Goal: Task Accomplishment & Management: Manage account settings

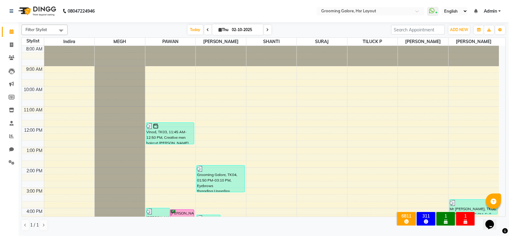
scroll to position [95, 0]
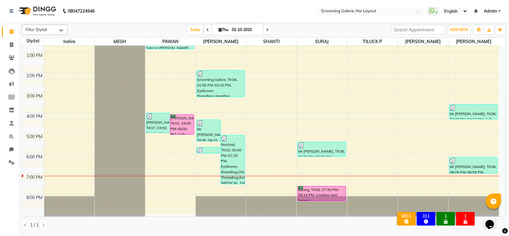
click at [264, 30] on span at bounding box center [267, 30] width 7 height 10
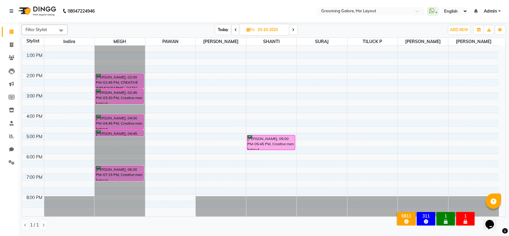
click at [235, 29] on icon at bounding box center [236, 30] width 2 height 4
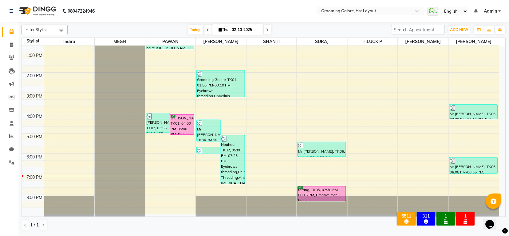
click at [265, 32] on span at bounding box center [267, 30] width 7 height 10
type input "03-10-2025"
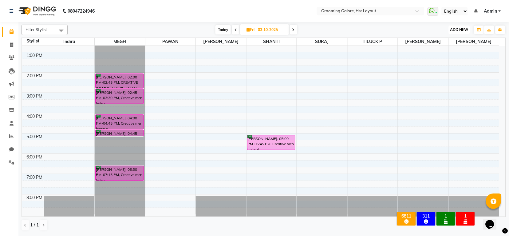
click at [458, 30] on span "ADD NEW" at bounding box center [459, 29] width 18 height 5
click at [451, 42] on button "Add Appointment" at bounding box center [446, 42] width 49 height 8
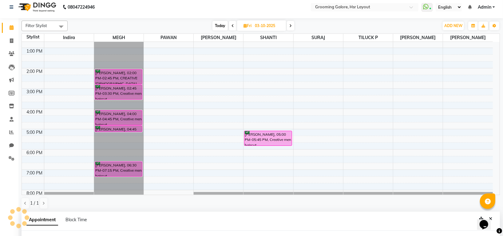
select select "540"
select select "tentative"
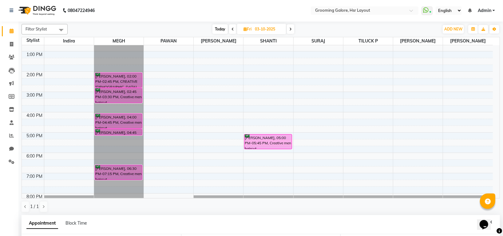
scroll to position [120, 0]
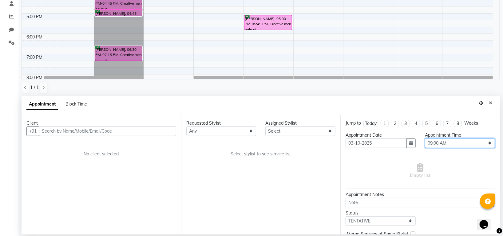
click at [439, 141] on select "Select 09:00 AM 09:15 AM 09:30 AM 09:45 AM 10:00 AM 10:15 AM 10:30 AM 10:45 AM …" at bounding box center [460, 143] width 70 height 10
select select "1170"
click at [425, 138] on select "Select 09:00 AM 09:15 AM 09:30 AM 09:45 AM 10:00 AM 10:15 AM 10:30 AM 10:45 AM …" at bounding box center [460, 143] width 70 height 10
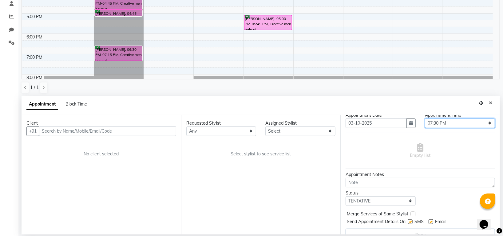
scroll to position [31, 0]
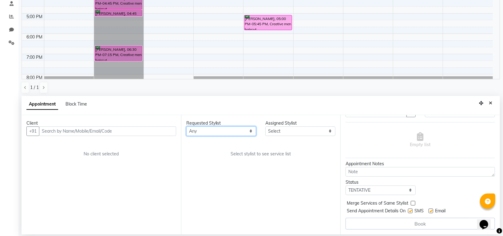
click at [235, 130] on select "Any [PERSON_NAME] [PERSON_NAME] PAWAN [PERSON_NAME] SHANTI [PERSON_NAME] SURAJ …" at bounding box center [221, 131] width 70 height 10
select select "59257"
click at [186, 126] on select "Any [PERSON_NAME] [PERSON_NAME] PAWAN [PERSON_NAME] SHANTI [PERSON_NAME] SURAJ …" at bounding box center [221, 131] width 70 height 10
select select "59257"
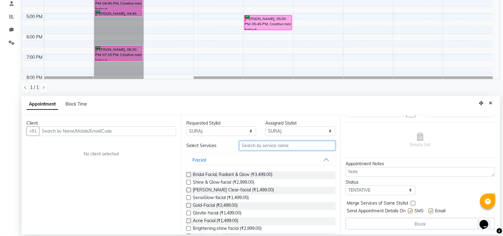
click at [259, 149] on input "text" at bounding box center [287, 146] width 97 height 10
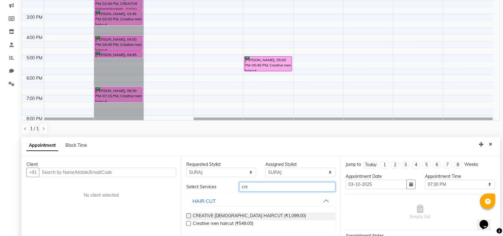
scroll to position [120, 0]
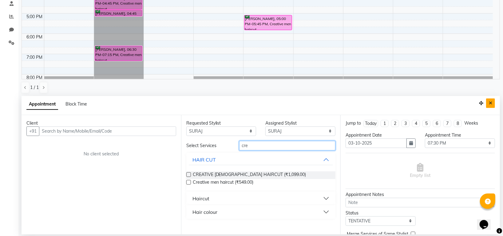
type input "cre"
click at [490, 103] on icon "Close" at bounding box center [490, 103] width 3 height 4
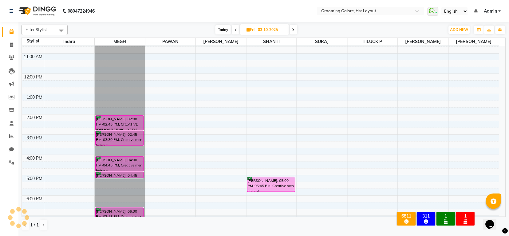
scroll to position [0, 0]
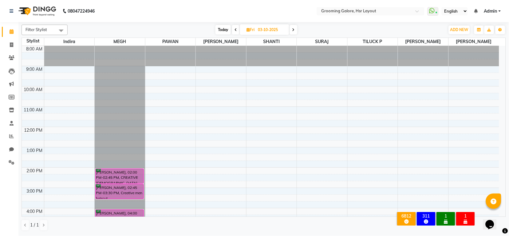
click at [237, 28] on span at bounding box center [235, 30] width 7 height 10
type input "02-10-2025"
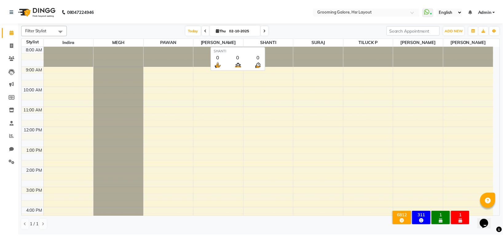
scroll to position [95, 0]
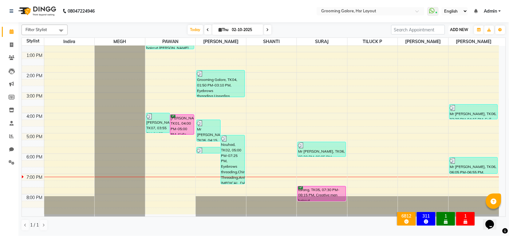
click at [457, 30] on span "ADD NEW" at bounding box center [459, 29] width 18 height 5
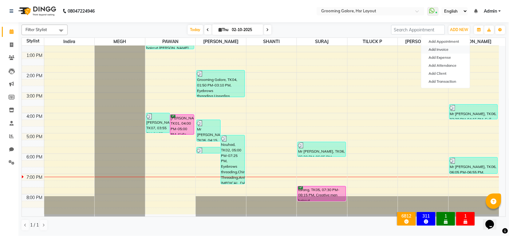
click at [440, 46] on link "Add Invoice" at bounding box center [446, 50] width 49 height 8
select select "service"
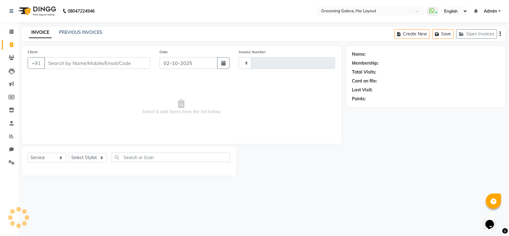
type input "2559"
select select "6168"
select select "P"
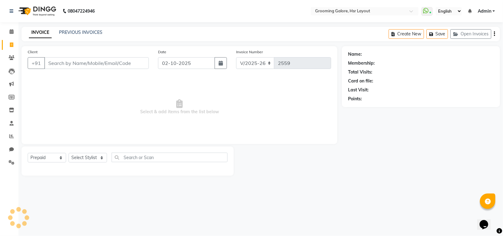
select select "45583"
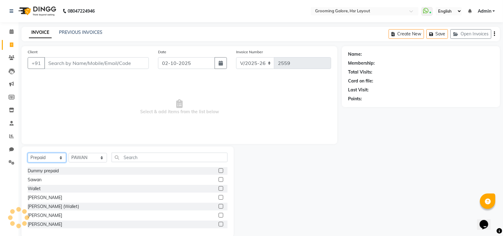
click at [38, 158] on select "Select Service Product Membership Package Voucher Prepaid Gift Card" at bounding box center [47, 158] width 38 height 10
select select "service"
click at [28, 153] on select "Select Service Product Membership Package Voucher Prepaid Gift Card" at bounding box center [47, 158] width 38 height 10
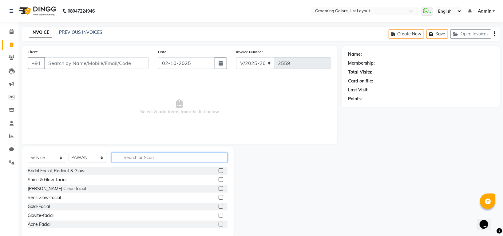
click at [137, 153] on input "text" at bounding box center [170, 158] width 116 height 10
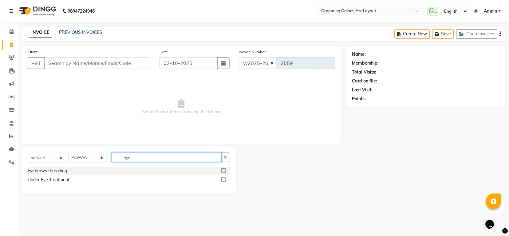
type input "eye"
click at [223, 171] on label at bounding box center [223, 170] width 5 height 5
click at [223, 171] on input "checkbox" at bounding box center [223, 171] width 4 height 4
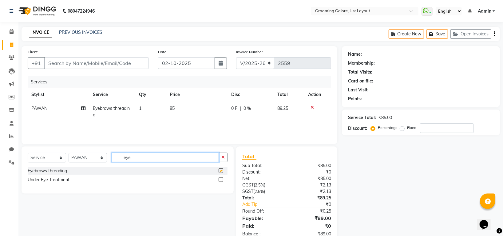
checkbox input "false"
click at [155, 160] on input "eye" at bounding box center [165, 158] width 107 height 10
type input "e"
type input "upper"
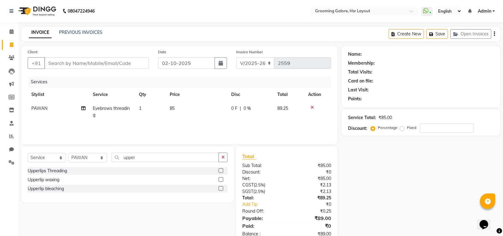
click at [221, 170] on label at bounding box center [221, 170] width 5 height 5
click at [221, 170] on input "checkbox" at bounding box center [221, 171] width 4 height 4
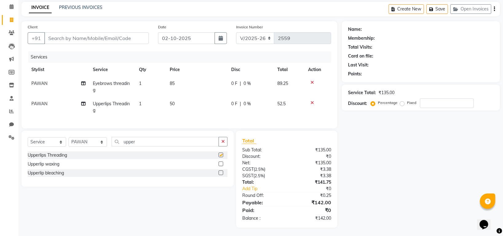
checkbox input "false"
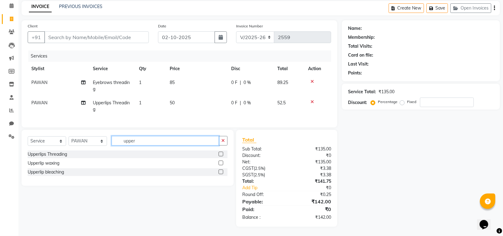
click at [145, 137] on input "upper" at bounding box center [165, 141] width 107 height 10
type input "u"
type input "biki"
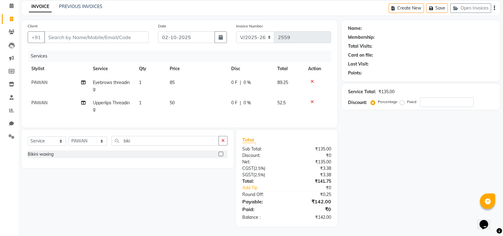
click at [221, 154] on label at bounding box center [221, 154] width 5 height 5
click at [221, 154] on input "checkbox" at bounding box center [221, 154] width 4 height 4
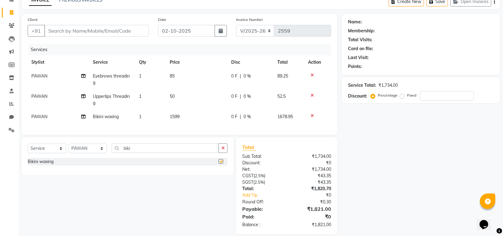
checkbox input "false"
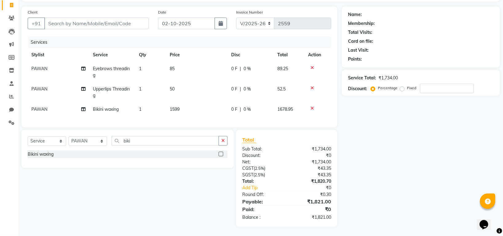
click at [174, 106] on span "1599" at bounding box center [175, 109] width 10 height 6
select select "45583"
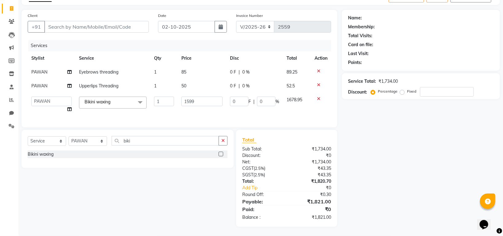
scroll to position [43, 0]
click at [188, 97] on input "1599" at bounding box center [201, 102] width 41 height 10
type input "1299"
click at [235, 111] on div "Services Stylist Service Qty Price Disc Total Action PAWAN Eyebrows threading 1…" at bounding box center [179, 80] width 303 height 81
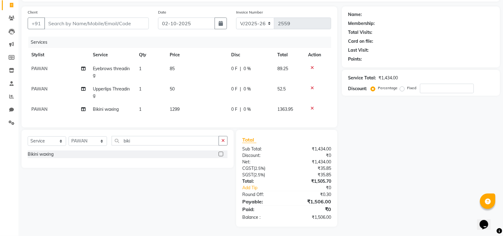
scroll to position [46, 0]
click at [137, 141] on input "biki" at bounding box center [165, 141] width 107 height 10
type input "b"
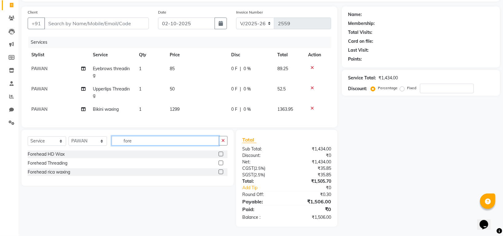
type input "fore"
click at [222, 163] on label at bounding box center [221, 163] width 5 height 5
click at [222, 163] on input "checkbox" at bounding box center [221, 163] width 4 height 4
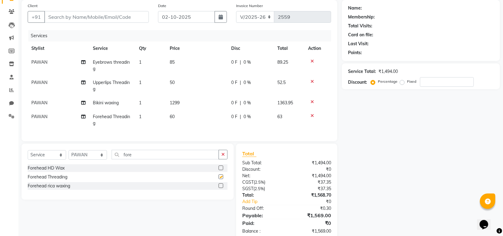
checkbox input "false"
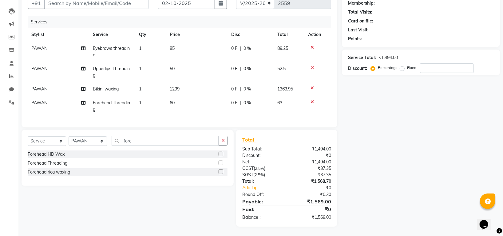
scroll to position [0, 0]
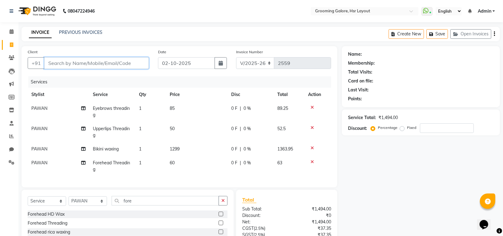
click at [97, 60] on input "Client" at bounding box center [96, 63] width 105 height 12
click at [46, 109] on span "PAWAN" at bounding box center [39, 108] width 16 height 6
select select "45583"
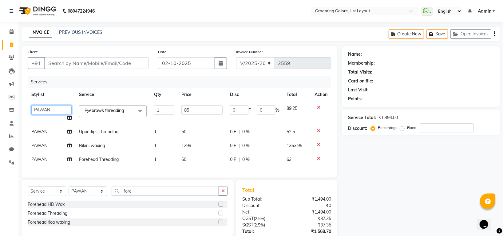
drag, startPoint x: 46, startPoint y: 109, endPoint x: 49, endPoint y: 110, distance: 3.2
click at [46, 109] on select "[PERSON_NAME] [PERSON_NAME] PAWAN [PERSON_NAME] SHANTI [PERSON_NAME] SURAJ TILU…" at bounding box center [51, 110] width 40 height 10
select select "84298"
click at [45, 133] on span "PAWAN" at bounding box center [39, 132] width 16 height 6
select select "45583"
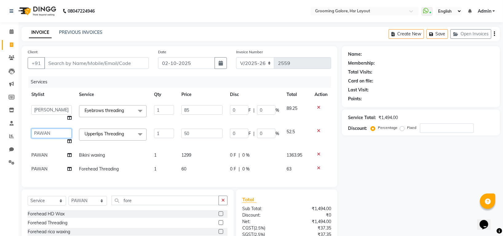
click at [45, 133] on select "[PERSON_NAME] [PERSON_NAME] PAWAN [PERSON_NAME] SHANTI [PERSON_NAME] SURAJ TILU…" at bounding box center [51, 134] width 40 height 10
select select "84298"
click at [113, 60] on input "Client" at bounding box center [96, 63] width 105 height 12
type input "7"
type input "0"
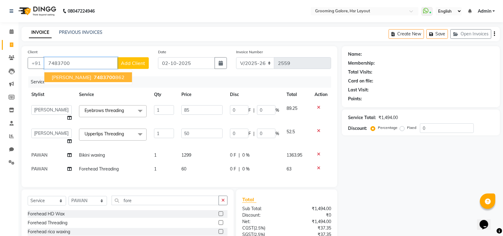
click at [94, 76] on span "7483700" at bounding box center [105, 77] width 22 height 6
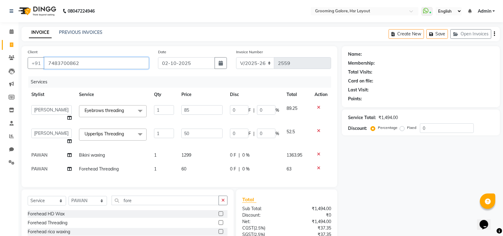
type input "7483700862"
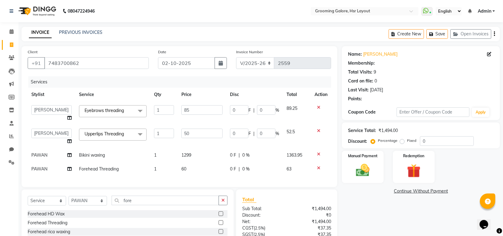
select select "1: Object"
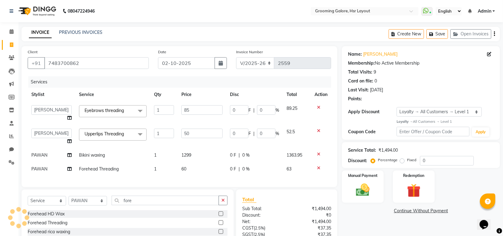
scroll to position [66, 0]
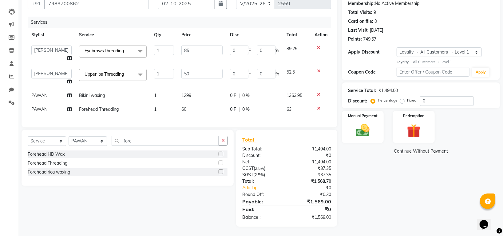
click at [36, 93] on span "PAWAN" at bounding box center [39, 96] width 16 height 6
select select "45583"
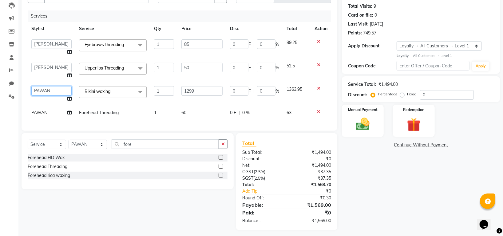
drag, startPoint x: 36, startPoint y: 89, endPoint x: 59, endPoint y: 89, distance: 23.1
click at [40, 89] on select "[PERSON_NAME] [PERSON_NAME] PAWAN [PERSON_NAME] SHANTI [PERSON_NAME] SURAJ TILU…" at bounding box center [51, 91] width 40 height 10
select select "45585"
click at [33, 114] on span "PAWAN" at bounding box center [39, 113] width 16 height 6
select select "45583"
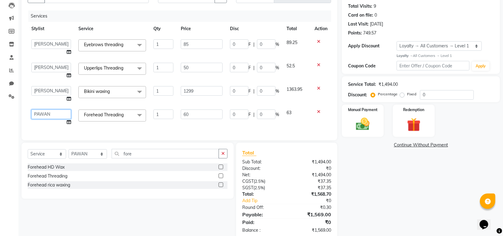
drag, startPoint x: 43, startPoint y: 111, endPoint x: 54, endPoint y: 114, distance: 10.7
click at [43, 111] on select "[PERSON_NAME] [PERSON_NAME] PAWAN [PERSON_NAME] SHANTI [PERSON_NAME] SURAJ TILU…" at bounding box center [51, 114] width 40 height 10
select select "84298"
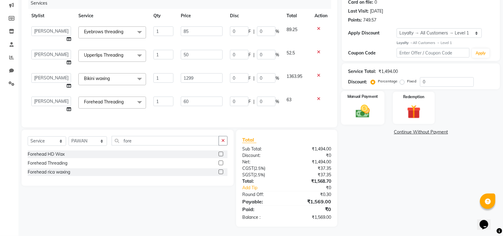
click at [366, 109] on img at bounding box center [362, 111] width 23 height 16
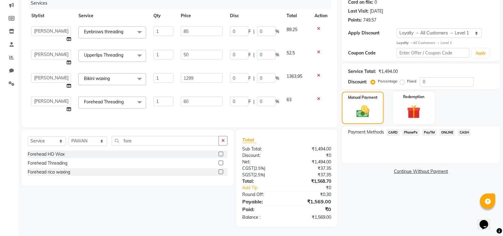
click at [414, 129] on span "PhonePe" at bounding box center [411, 132] width 18 height 7
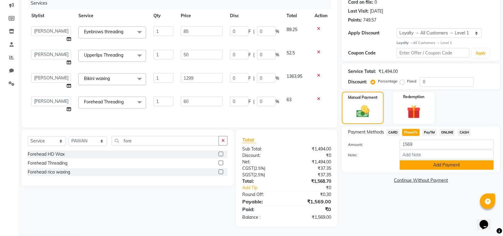
click at [424, 160] on button "Add Payment" at bounding box center [447, 165] width 94 height 10
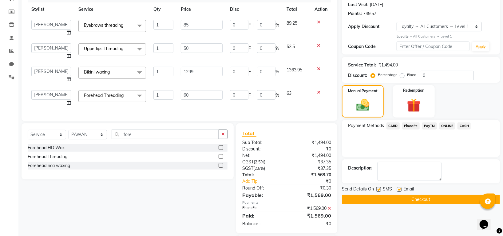
scroll to position [129, 0]
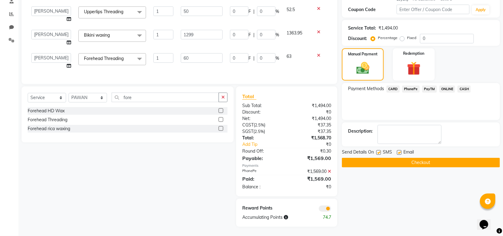
click at [425, 158] on button "Checkout" at bounding box center [421, 163] width 158 height 10
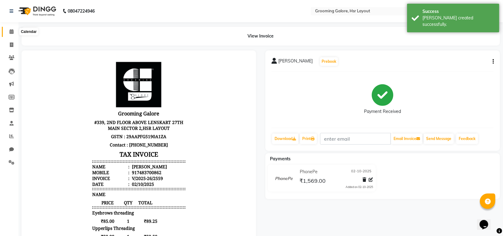
click at [10, 31] on icon at bounding box center [12, 31] width 4 height 5
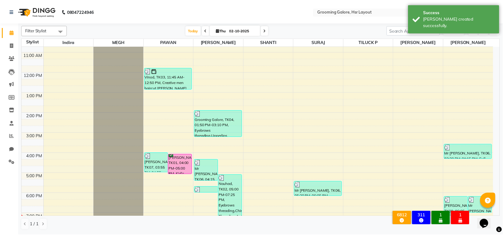
scroll to position [95, 0]
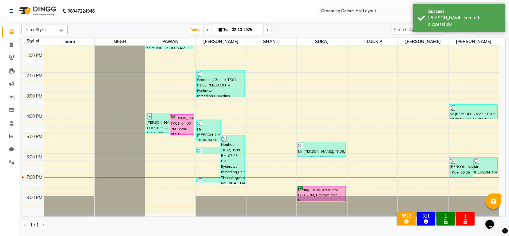
click at [462, 28] on span "ADD NEW" at bounding box center [459, 29] width 18 height 5
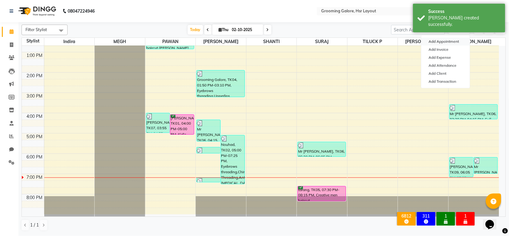
click at [443, 41] on button "Add Appointment" at bounding box center [446, 42] width 49 height 8
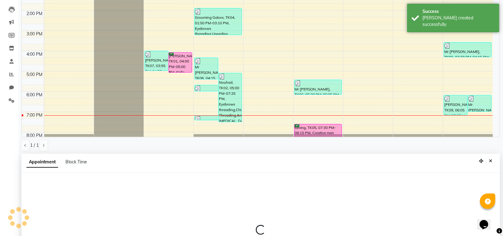
select select "540"
select select "tentative"
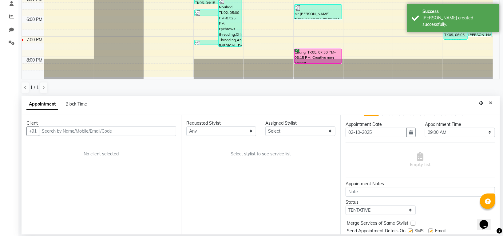
scroll to position [0, 0]
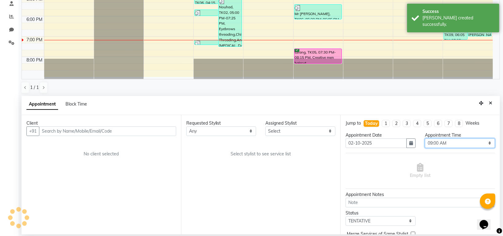
click at [447, 144] on select "Select 09:00 AM 09:15 AM 09:30 AM 09:45 AM 10:00 AM 10:15 AM 10:30 AM 10:45 AM …" at bounding box center [460, 143] width 70 height 10
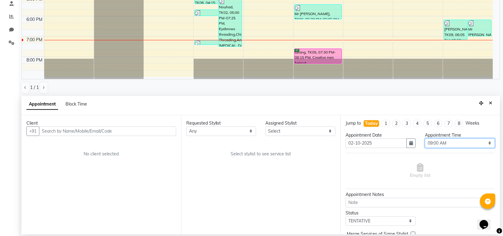
select select "1170"
click at [425, 138] on select "Select 09:00 AM 09:15 AM 09:30 AM 09:45 AM 10:00 AM 10:15 AM 10:30 AM 10:45 AM …" at bounding box center [460, 143] width 70 height 10
click at [220, 127] on select "Any [PERSON_NAME] [PERSON_NAME] PAWAN [PERSON_NAME] SHANTI [PERSON_NAME] SURAJ …" at bounding box center [221, 131] width 70 height 10
select select "59257"
click at [186, 126] on select "Any [PERSON_NAME] [PERSON_NAME] PAWAN [PERSON_NAME] SHANTI [PERSON_NAME] SURAJ …" at bounding box center [221, 131] width 70 height 10
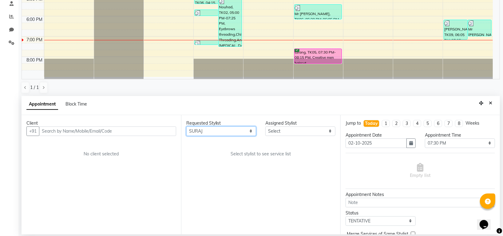
select select "59257"
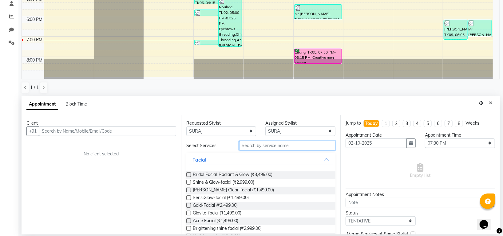
click at [251, 145] on input "text" at bounding box center [287, 146] width 97 height 10
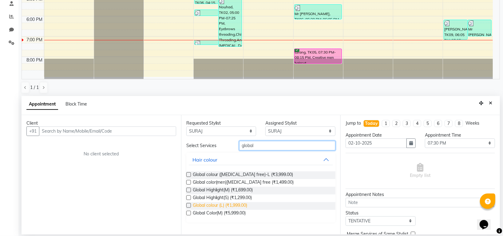
type input "global"
click at [244, 205] on span "Global colour (L) (₹1,999.00)" at bounding box center [220, 206] width 55 height 8
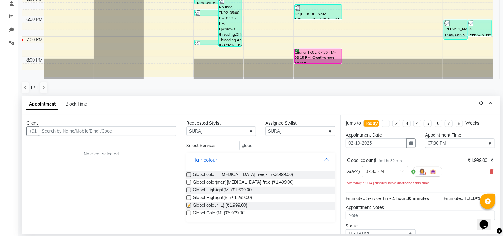
checkbox input "false"
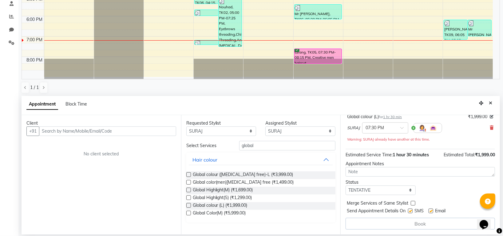
scroll to position [3, 0]
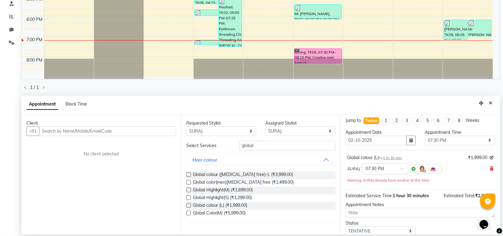
click at [402, 158] on span "1 hr 30 min" at bounding box center [392, 158] width 19 height 4
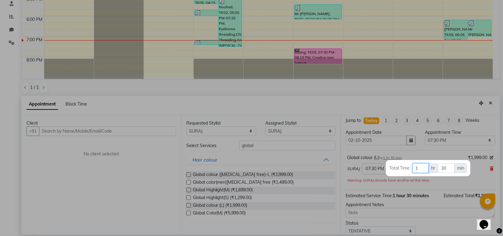
click at [424, 166] on input "1" at bounding box center [421, 168] width 16 height 10
type input "2"
click at [442, 153] on div at bounding box center [251, 118] width 503 height 236
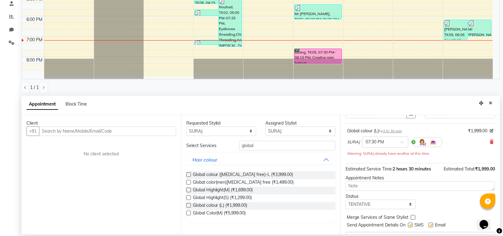
scroll to position [44, 0]
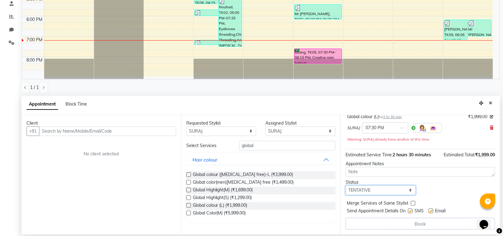
click at [376, 193] on select "Select TENTATIVE CONFIRM CHECK-IN UPCOMING" at bounding box center [381, 190] width 70 height 10
select select "confirm booking"
click at [346, 185] on select "Select TENTATIVE CONFIRM CHECK-IN UPCOMING" at bounding box center [381, 190] width 70 height 10
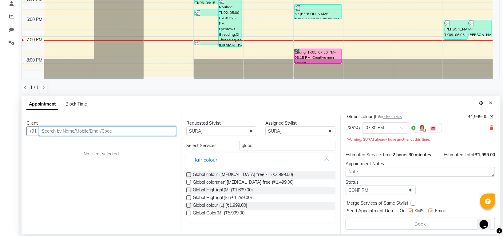
click at [56, 132] on input "text" at bounding box center [107, 131] width 137 height 10
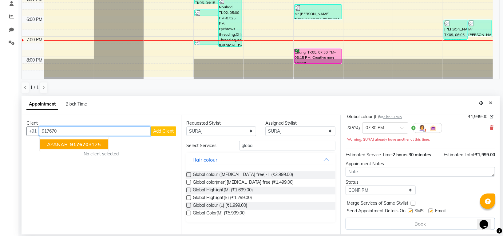
click at [84, 145] on span "917670" at bounding box center [79, 144] width 18 height 6
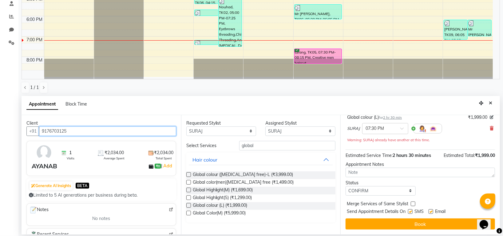
scroll to position [43, 0]
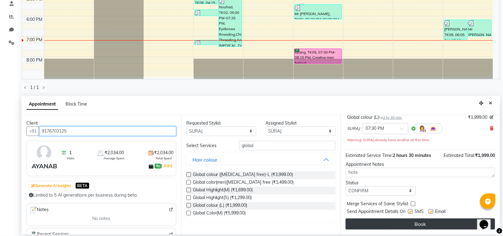
type input "9176703125"
click at [394, 222] on button "Book" at bounding box center [420, 223] width 149 height 11
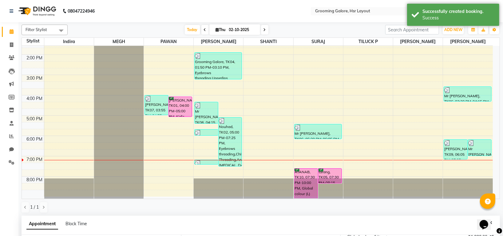
scroll to position [120, 0]
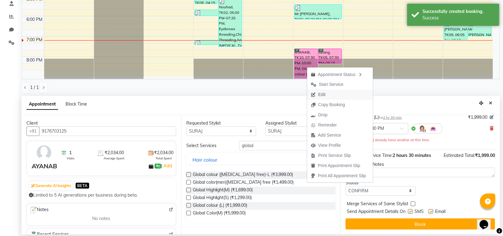
click at [324, 93] on span "Edit" at bounding box center [321, 94] width 7 height 6
select select "tentative"
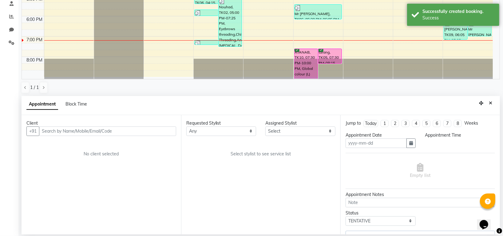
type input "02-10-2025"
select select "confirm booking"
select select "1170"
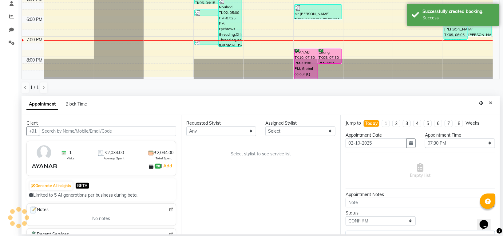
scroll to position [113, 0]
select select "59257"
select select "3047"
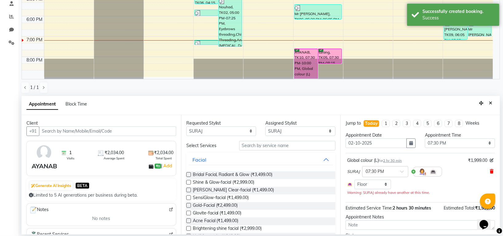
click at [490, 171] on icon at bounding box center [492, 171] width 4 height 4
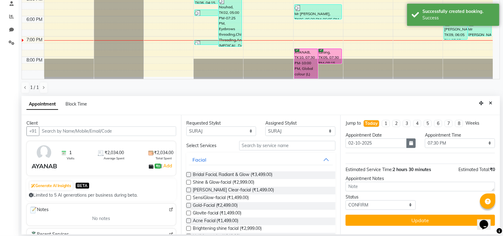
click at [409, 141] on button "button" at bounding box center [411, 143] width 9 height 10
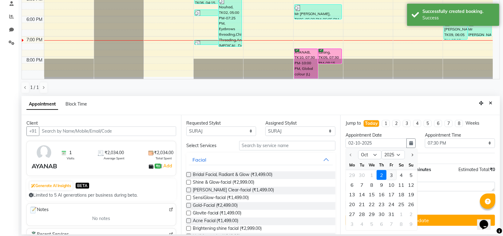
click at [392, 176] on div "3" at bounding box center [392, 175] width 10 height 10
type input "03-10-2025"
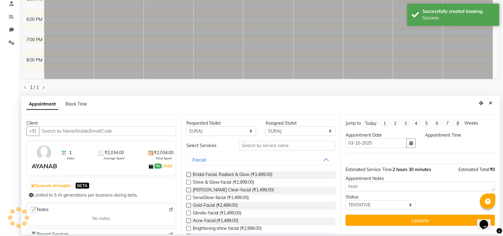
select select "1170"
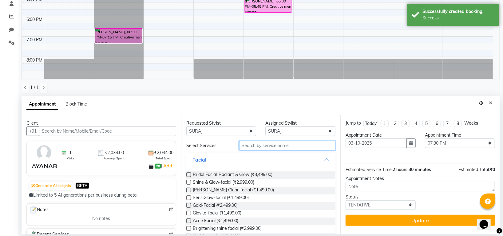
click at [261, 148] on input "text" at bounding box center [287, 146] width 97 height 10
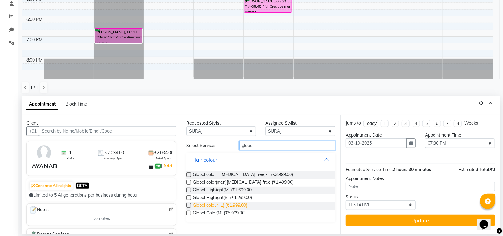
type input "global"
click at [244, 206] on span "Global colour (L) (₹1,999.00)" at bounding box center [220, 206] width 55 height 8
checkbox input "false"
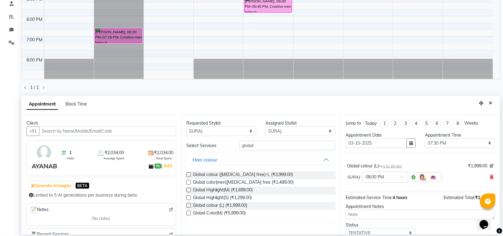
click at [393, 164] on span "1 hr 30 min" at bounding box center [392, 166] width 19 height 4
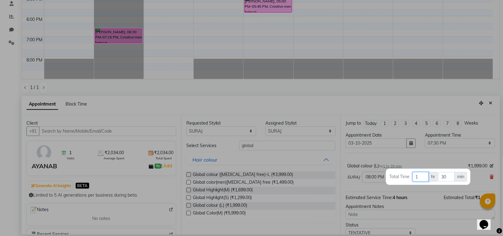
click at [419, 178] on input "1" at bounding box center [421, 177] width 16 height 10
type input "3"
click at [456, 156] on div at bounding box center [251, 118] width 503 height 236
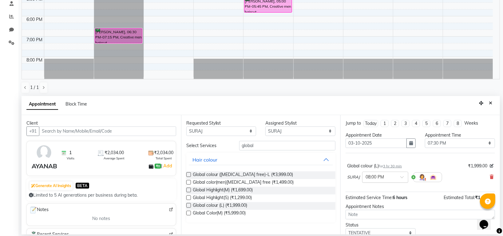
click at [402, 179] on span at bounding box center [404, 179] width 8 height 6
click at [377, 226] on div "07:30 PM" at bounding box center [386, 227] width 46 height 11
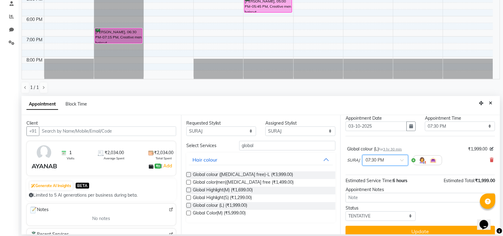
scroll to position [24, 0]
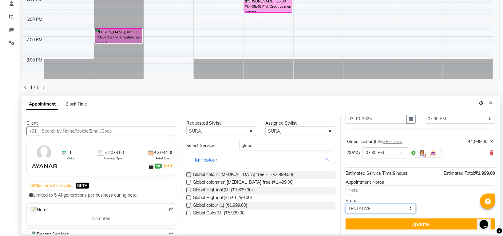
click at [372, 209] on select "Select TENTATIVE CONFIRM UPCOMING" at bounding box center [381, 209] width 70 height 10
select select "confirm booking"
click at [346, 204] on select "Select TENTATIVE CONFIRM UPCOMING" at bounding box center [381, 209] width 70 height 10
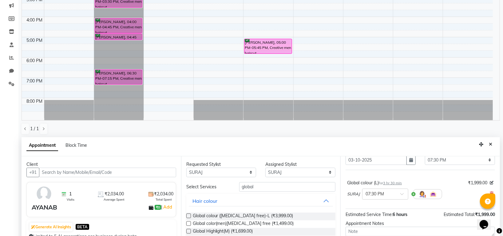
scroll to position [120, 0]
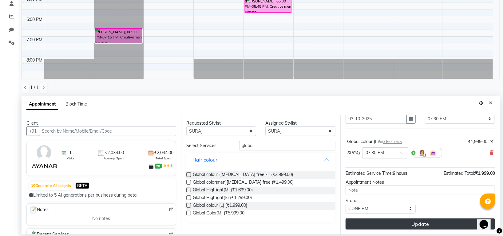
click at [443, 221] on button "Update" at bounding box center [420, 223] width 149 height 11
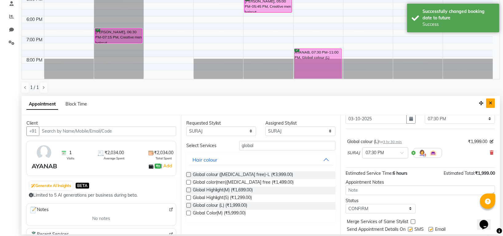
click at [492, 99] on button "Close" at bounding box center [490, 103] width 9 height 10
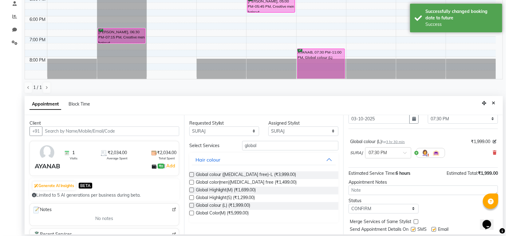
scroll to position [95, 0]
